Goal: Complete application form: Complete application form

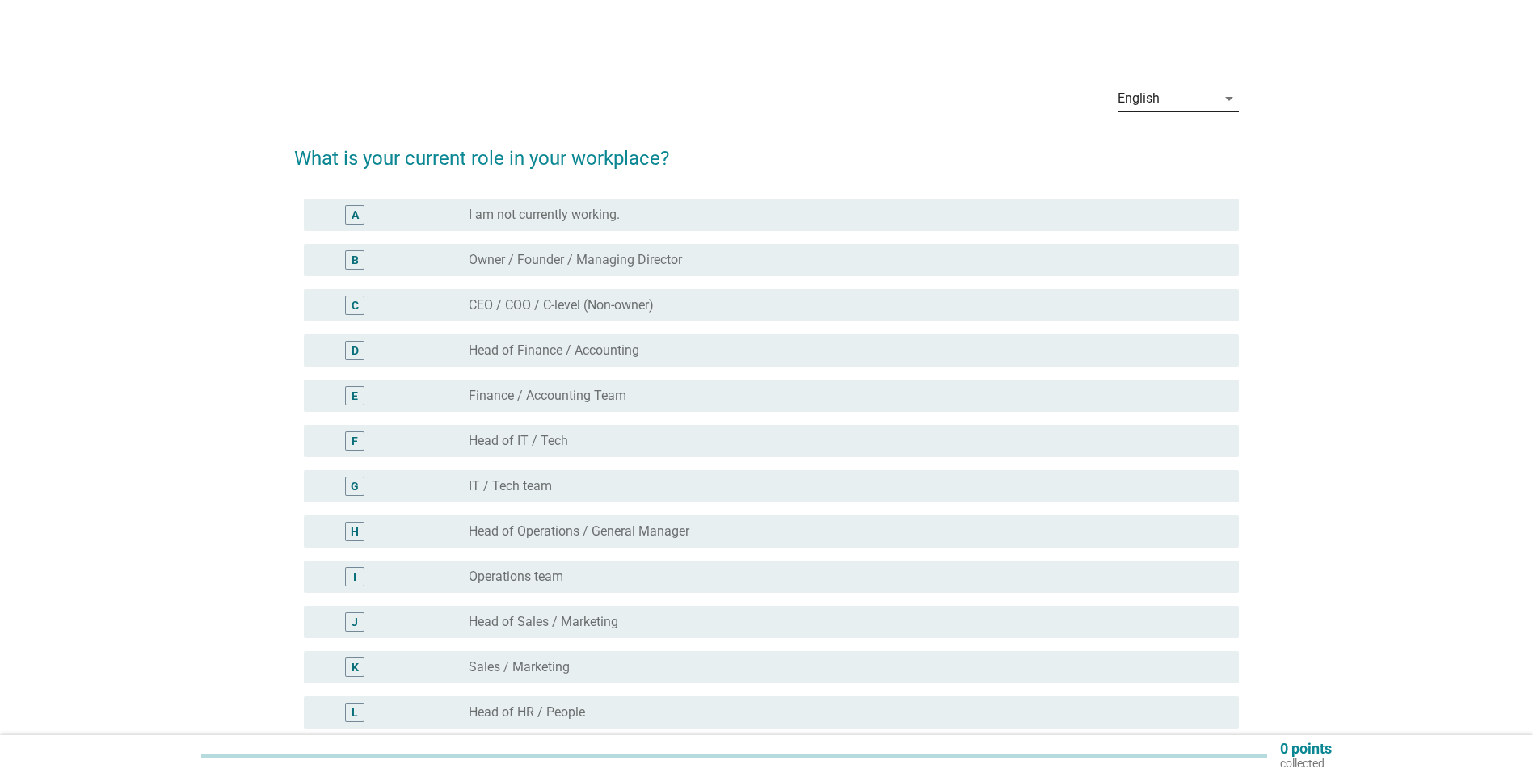
click at [1229, 101] on icon "arrow_drop_down" at bounding box center [1228, 98] width 19 height 19
click at [1198, 154] on div "Bahasa Melayu" at bounding box center [1177, 150] width 95 height 19
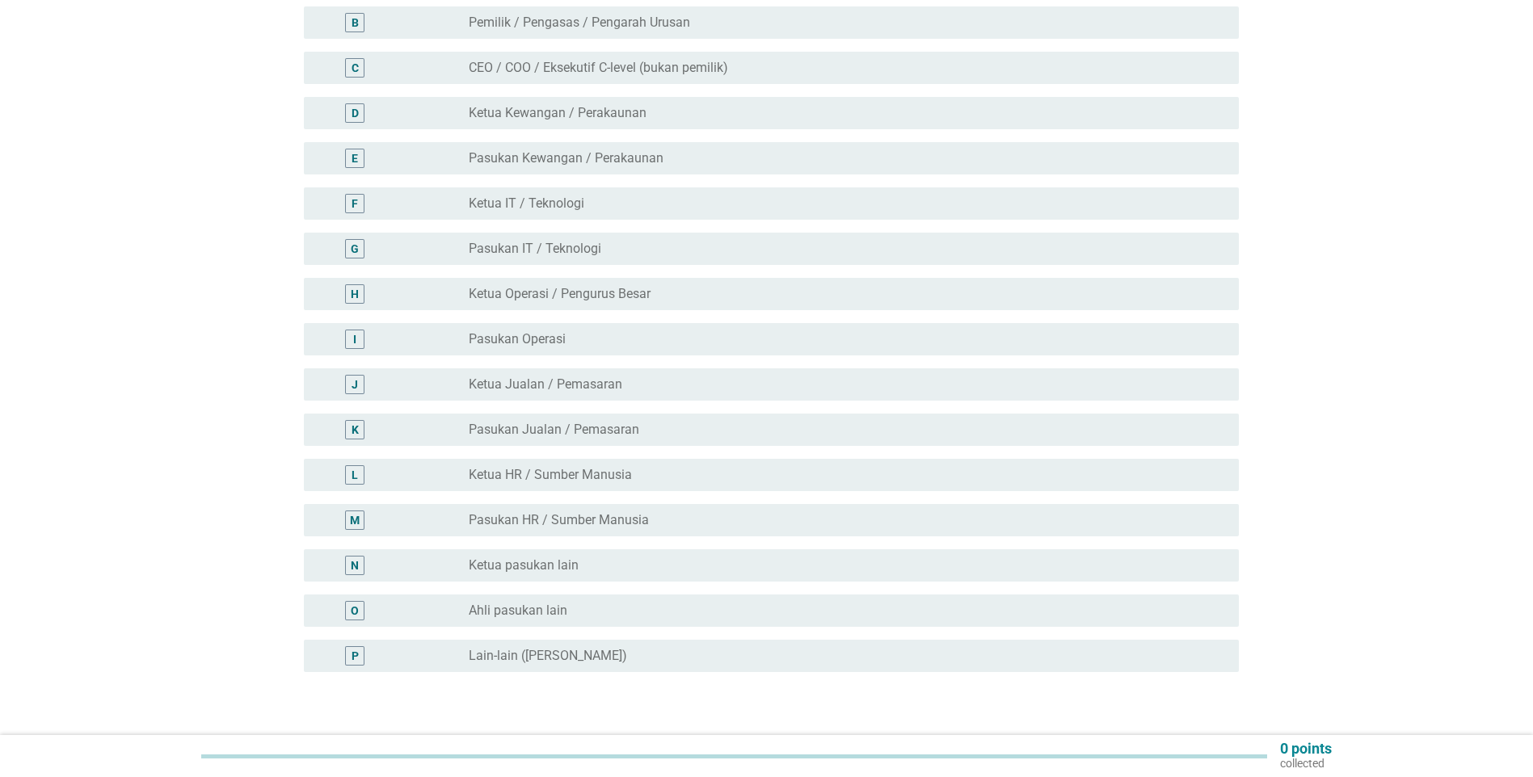
scroll to position [270, 0]
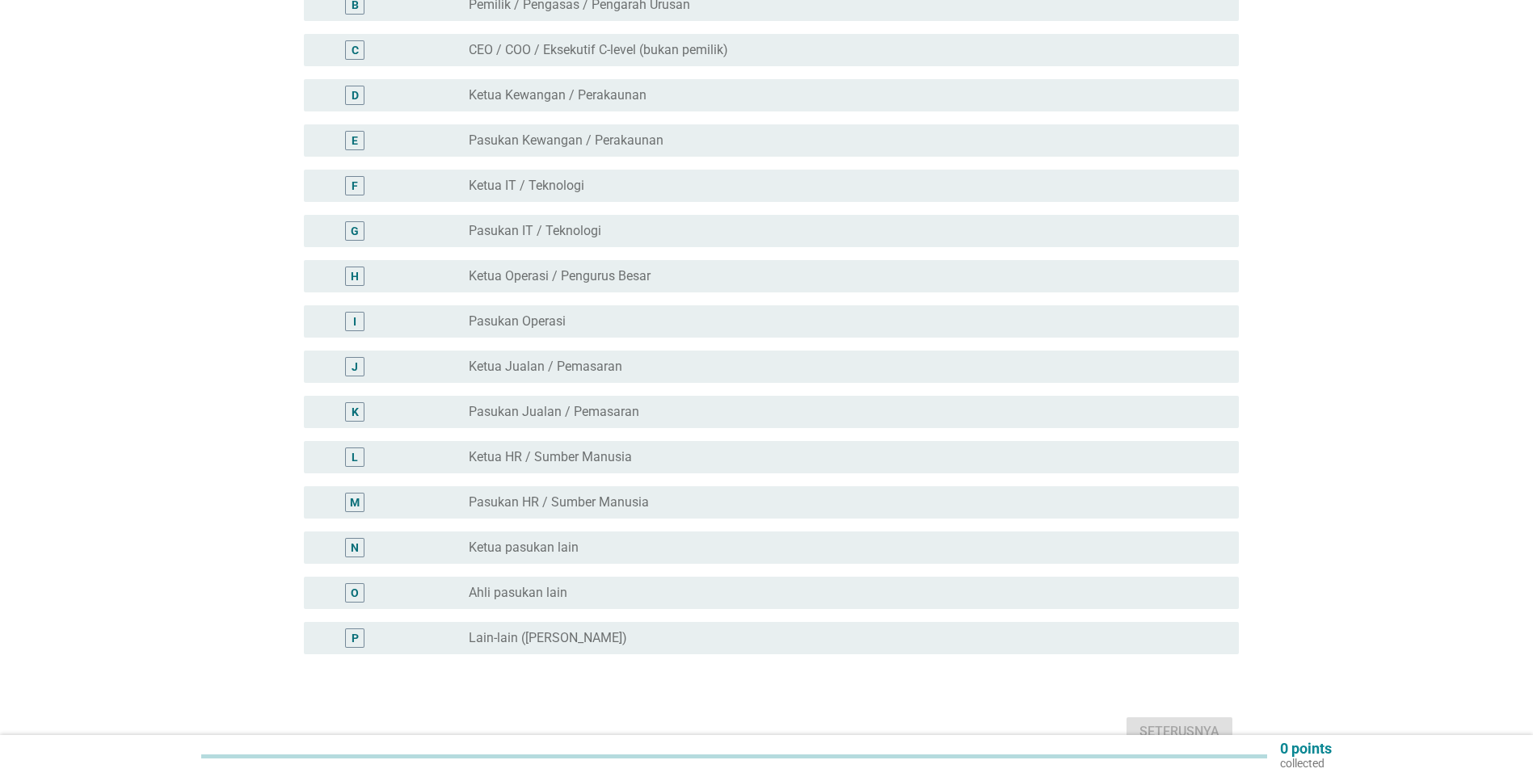
click at [662, 313] on div "radio_button_unchecked Pasukan Operasi" at bounding box center [841, 321] width 744 height 16
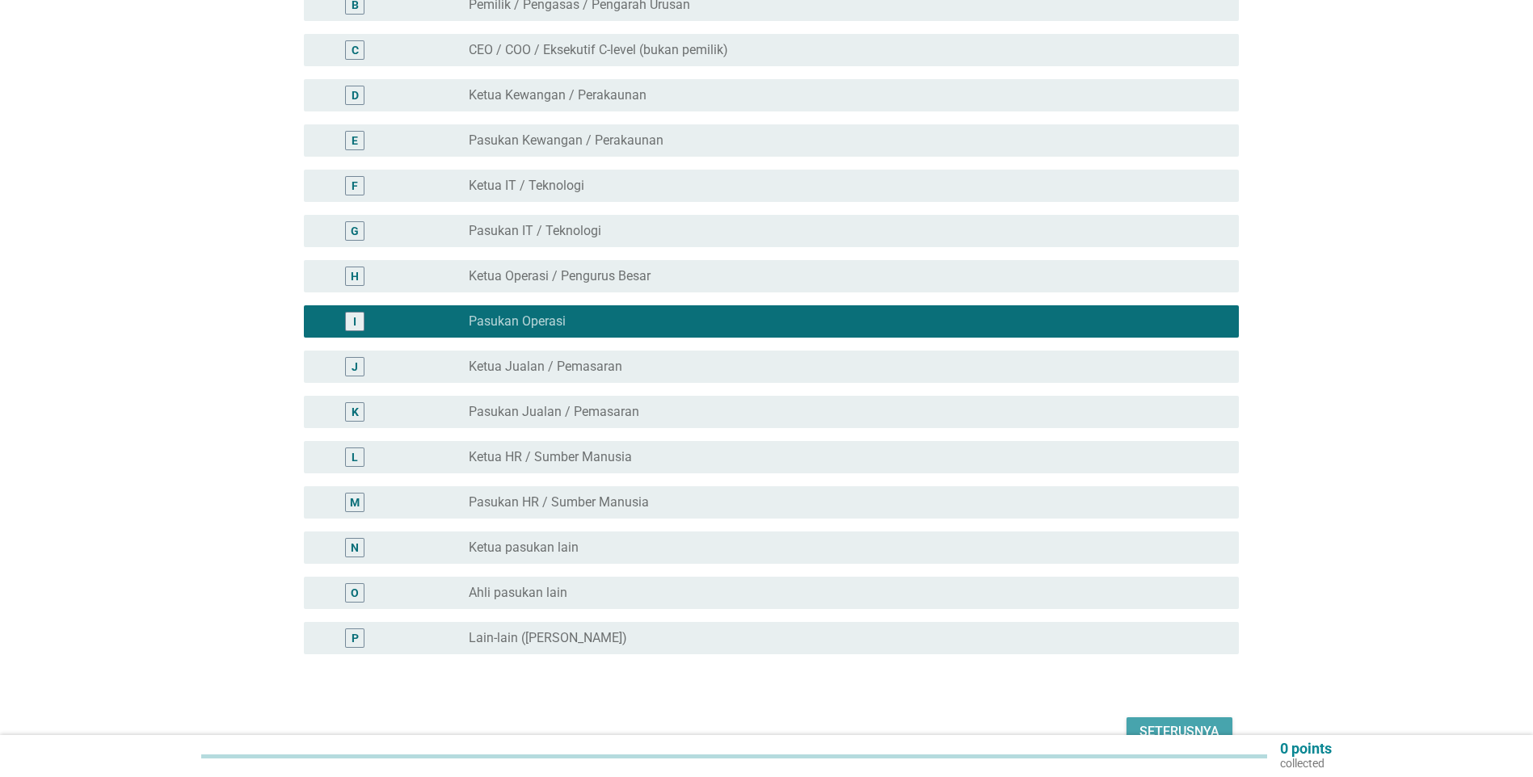
click at [1206, 722] on div "Seterusnya" at bounding box center [1179, 731] width 80 height 19
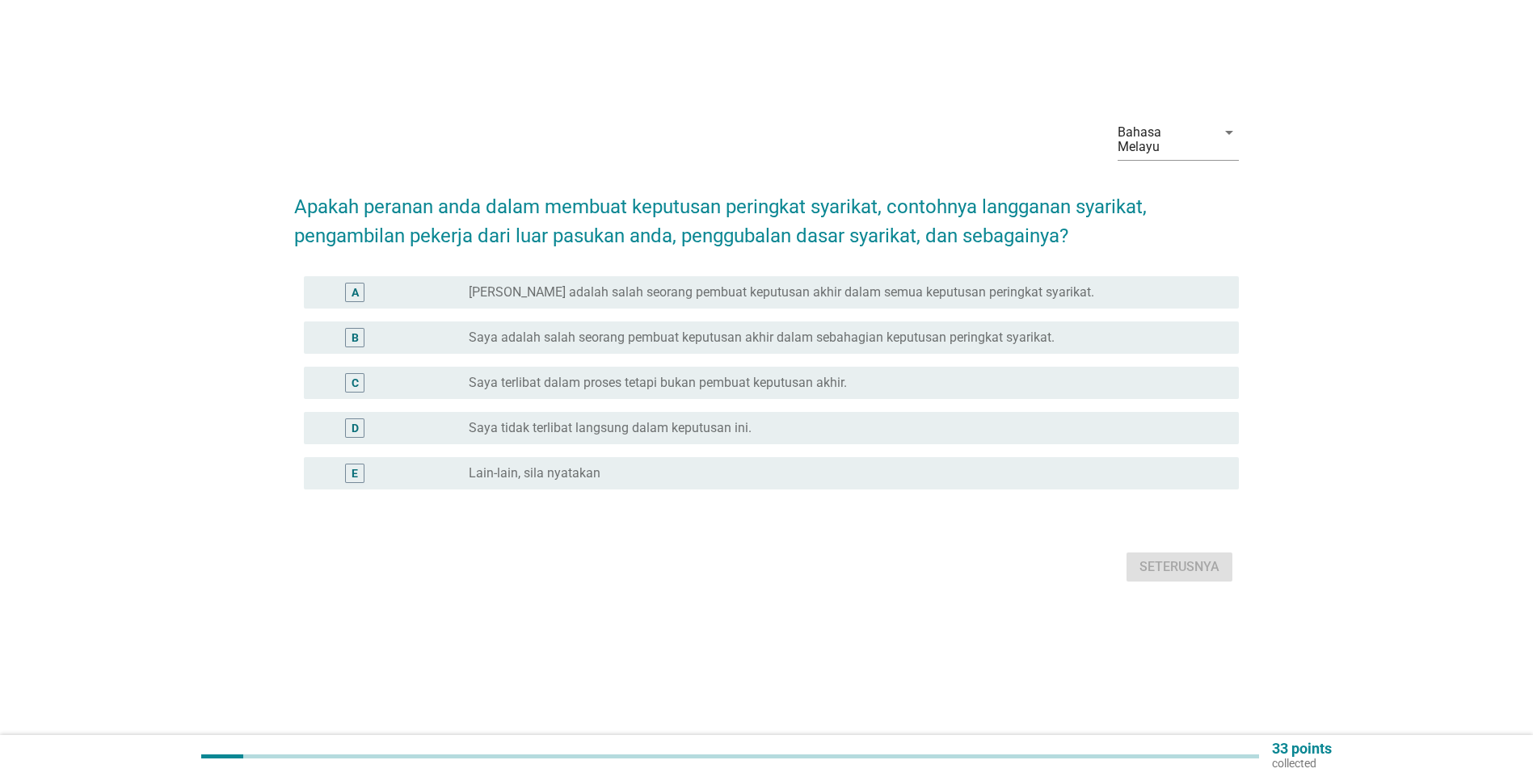
scroll to position [0, 0]
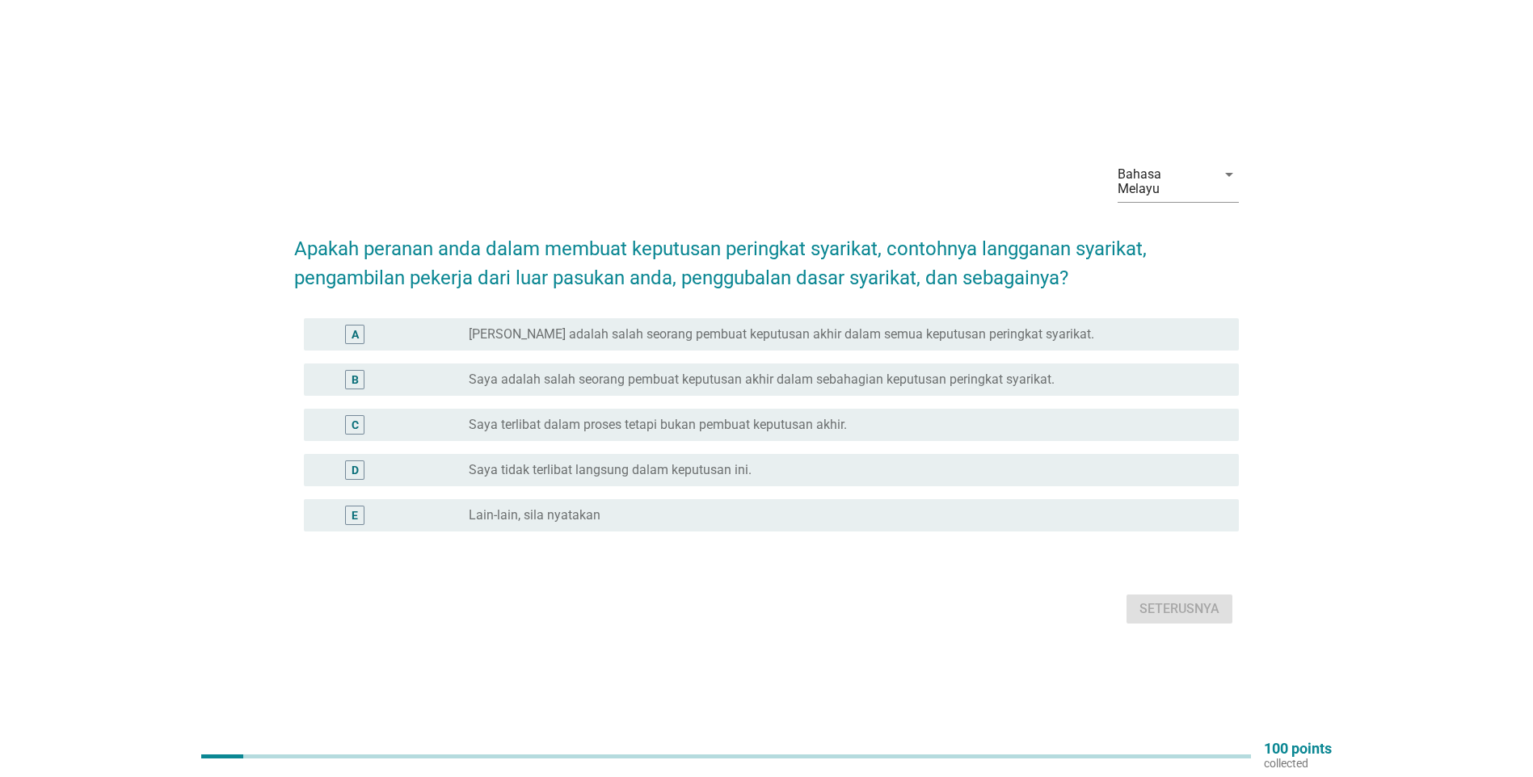
click at [872, 463] on div "radio_button_unchecked Saya tidak terlibat langsung dalam keputusan ini." at bounding box center [841, 470] width 744 height 16
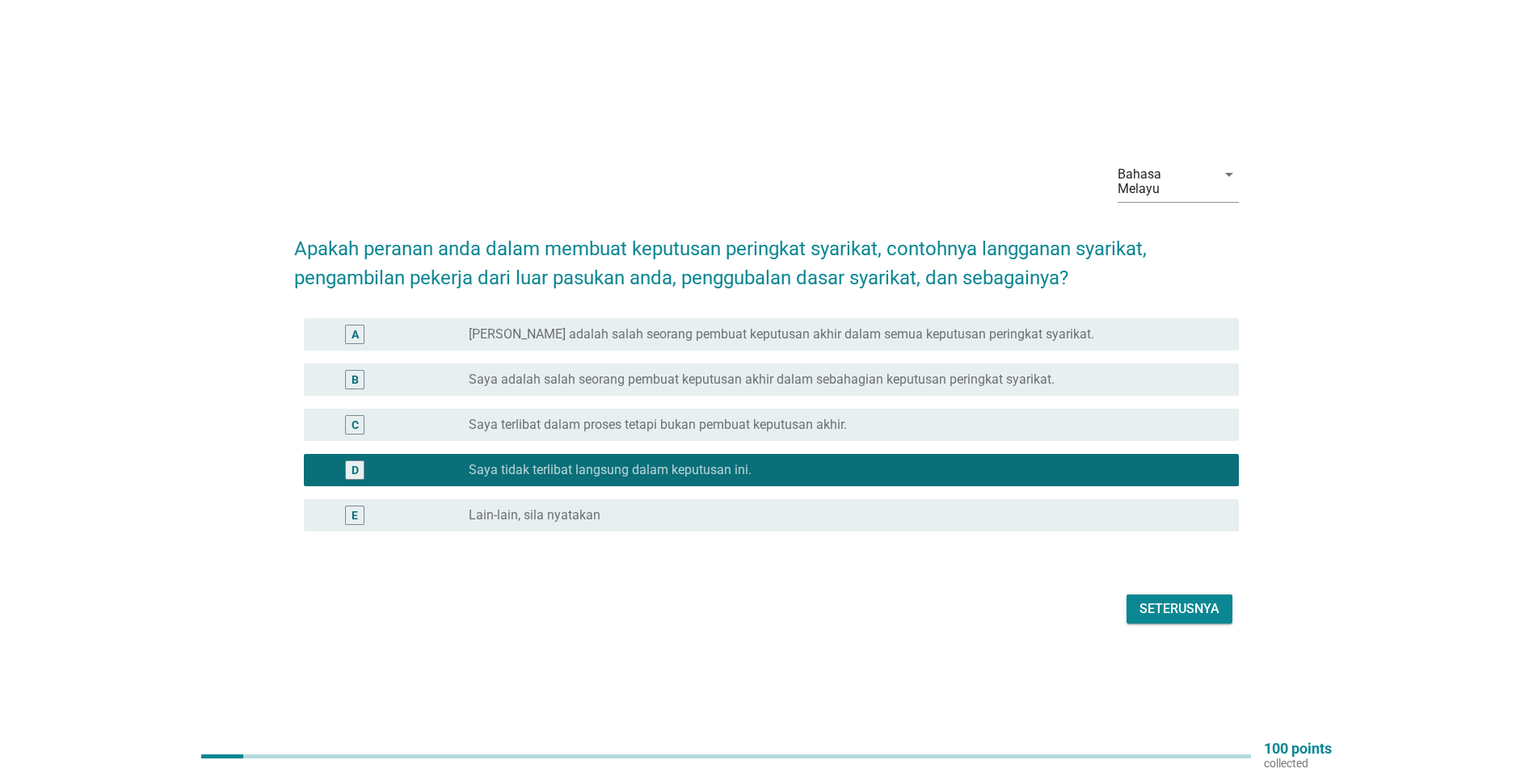
click at [1203, 602] on div "Seterusnya" at bounding box center [1179, 608] width 80 height 19
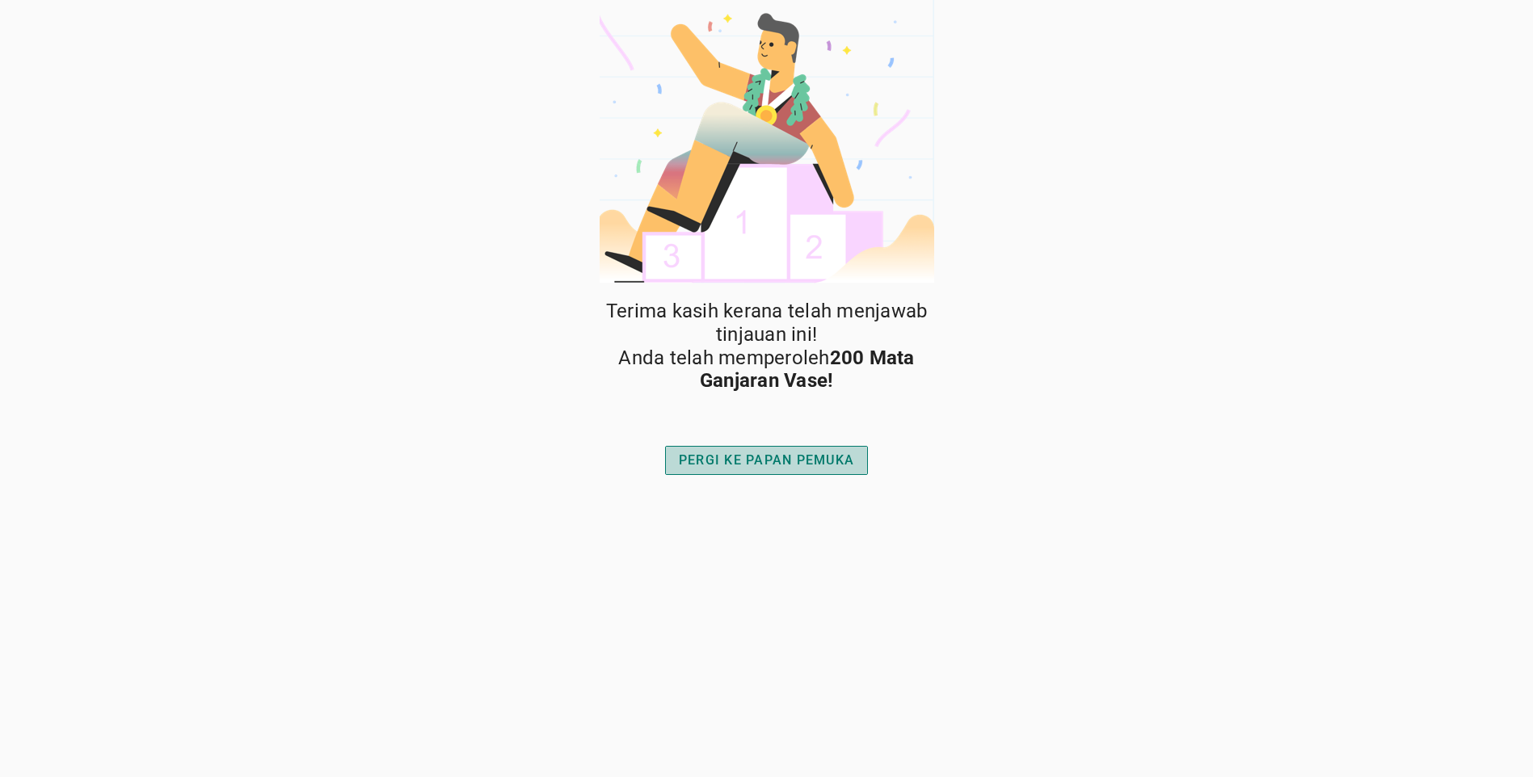
click at [797, 463] on div "PERGI KE PAPAN PEMUKA" at bounding box center [766, 460] width 175 height 19
